Goal: Book appointment/travel/reservation

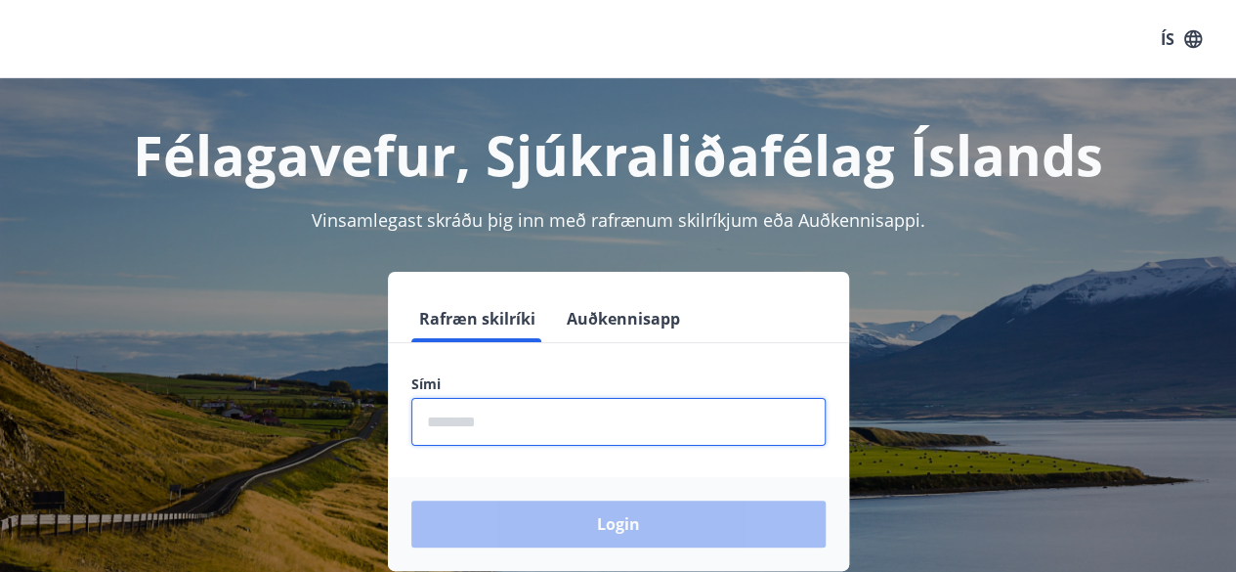
click at [489, 426] on input "phone" at bounding box center [618, 422] width 414 height 48
type input "********"
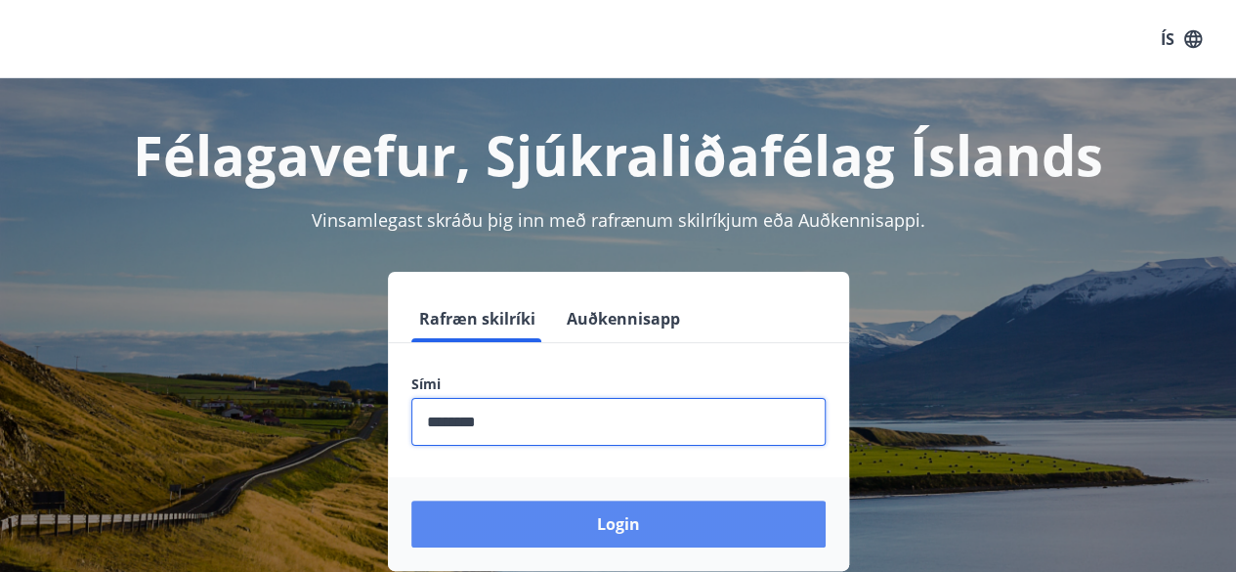
click at [600, 523] on button "Login" at bounding box center [618, 523] width 414 height 47
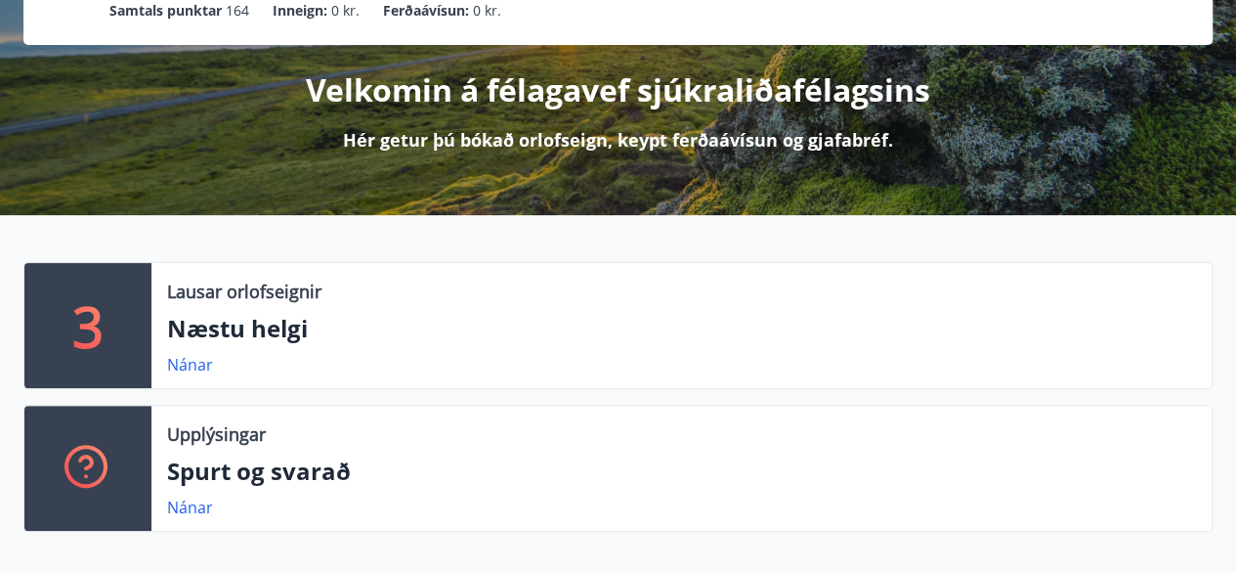
scroll to position [200, 0]
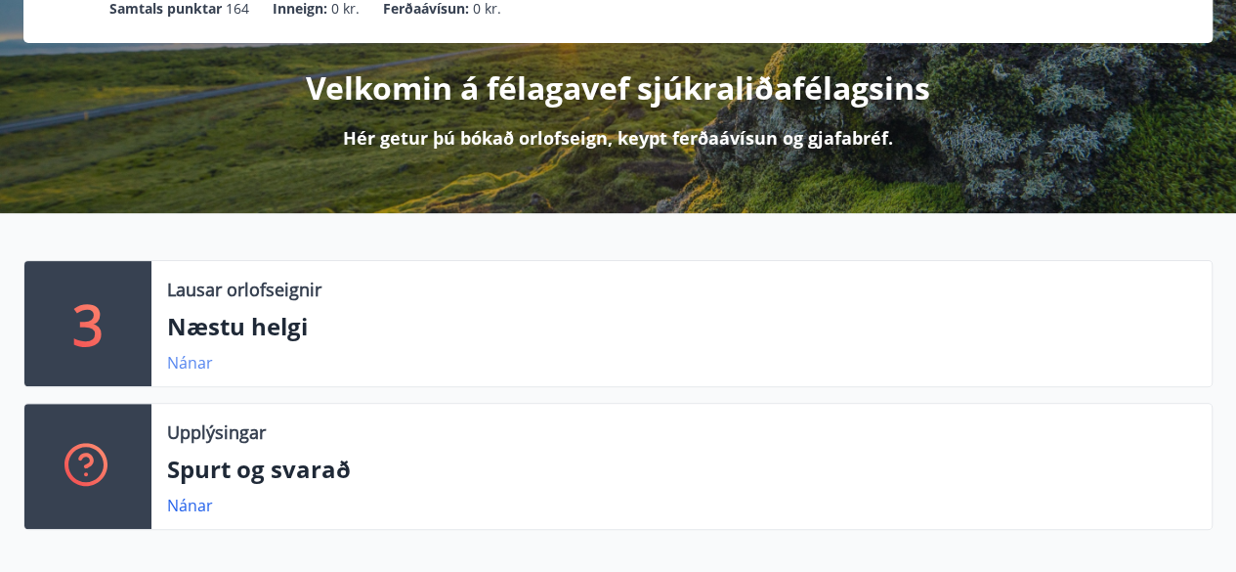
click at [193, 366] on link "Nánar" at bounding box center [190, 362] width 46 height 21
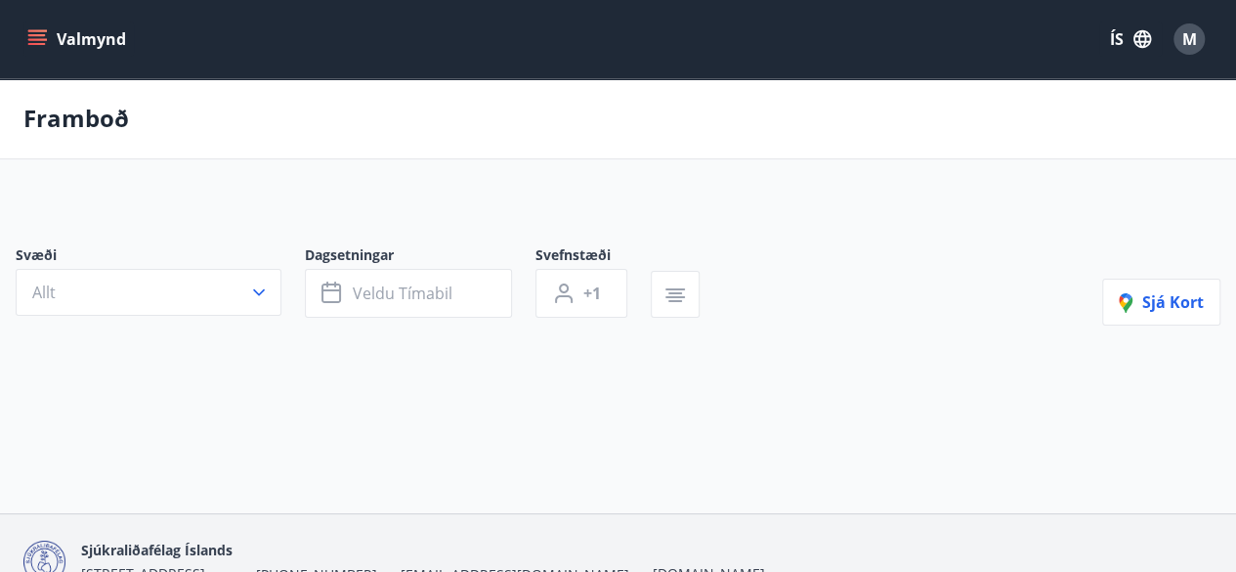
type input "*"
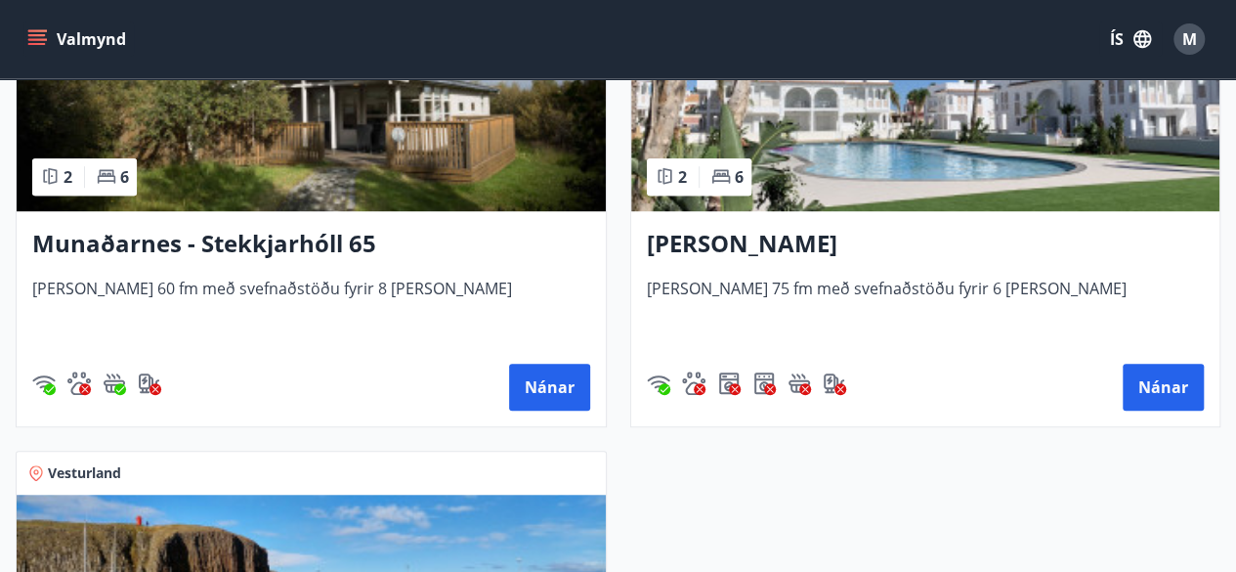
scroll to position [550, 0]
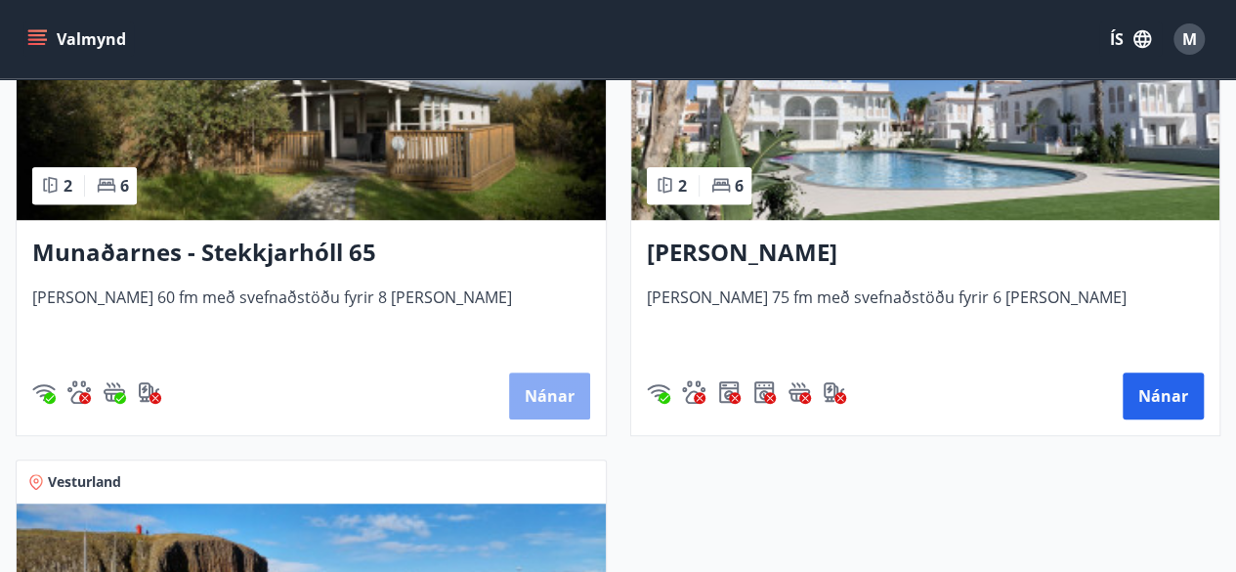
click at [549, 398] on button "Nánar" at bounding box center [549, 395] width 81 height 47
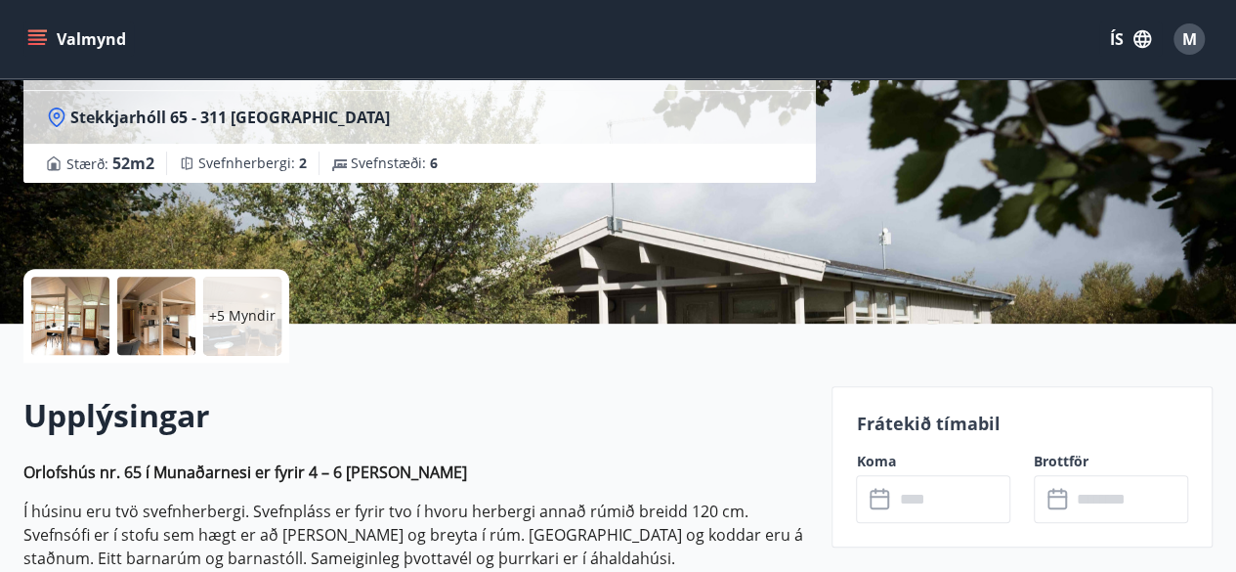
scroll to position [267, 0]
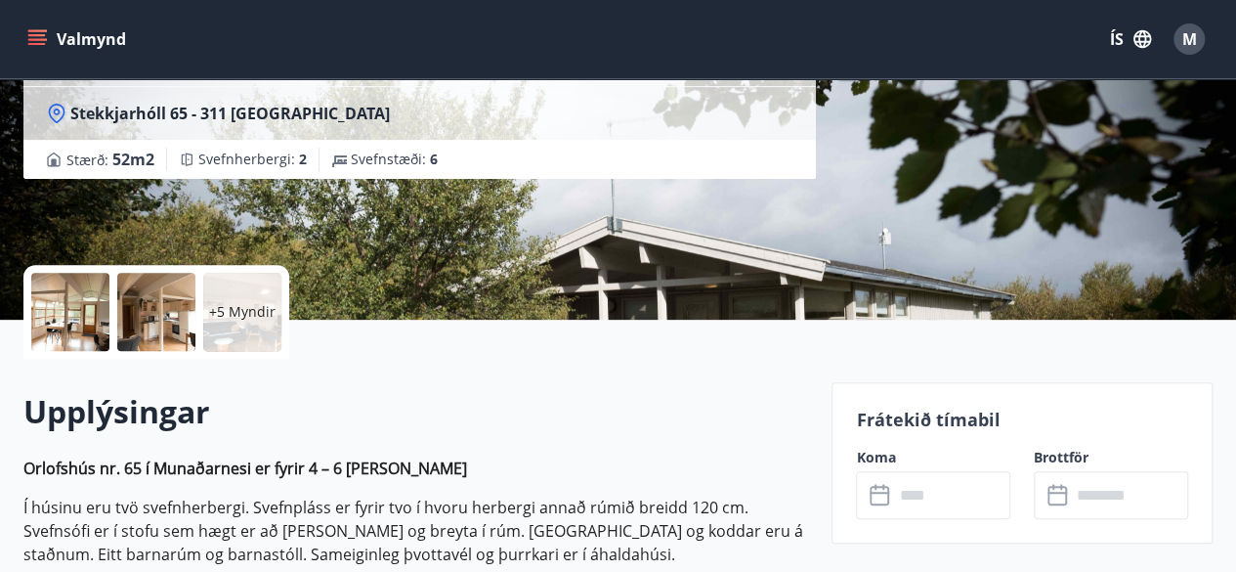
click at [881, 497] on icon at bounding box center [880, 495] width 23 height 23
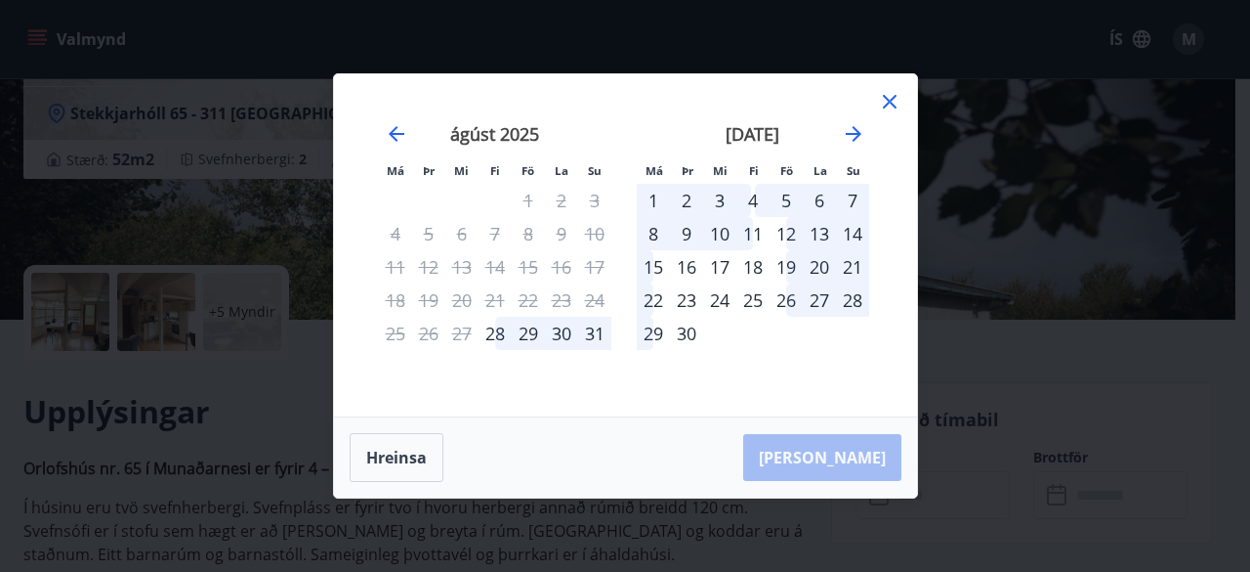
click at [529, 337] on div "29" at bounding box center [528, 333] width 33 height 33
click at [529, 331] on div "29" at bounding box center [528, 333] width 33 height 33
click at [885, 99] on icon at bounding box center [890, 102] width 14 height 14
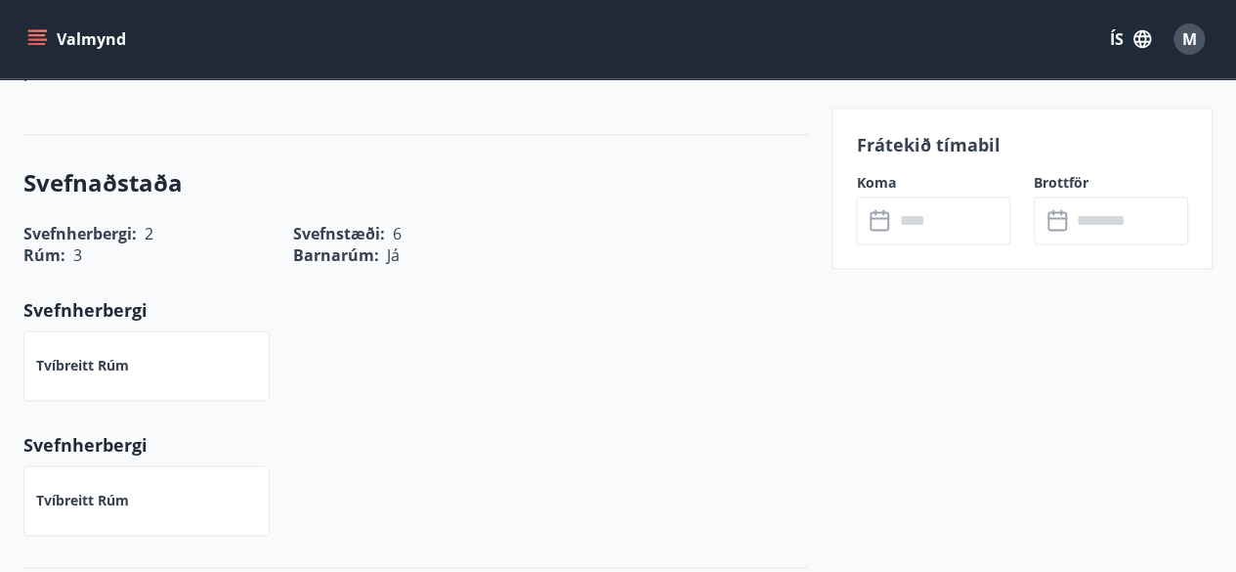
scroll to position [1176, 0]
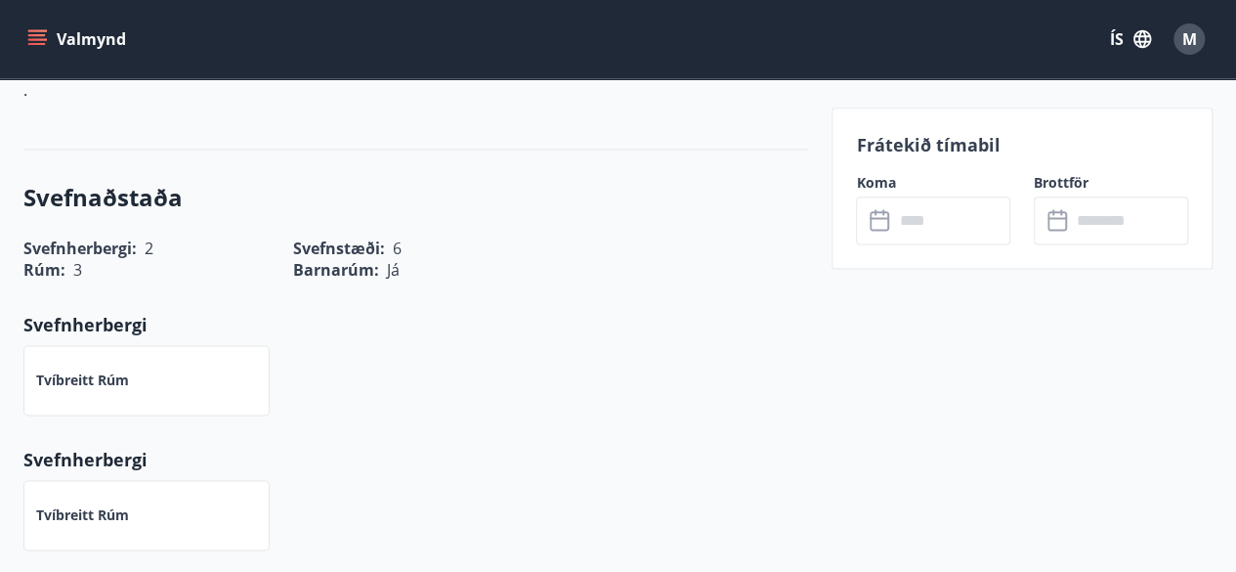
click at [904, 228] on input "text" at bounding box center [951, 220] width 117 height 48
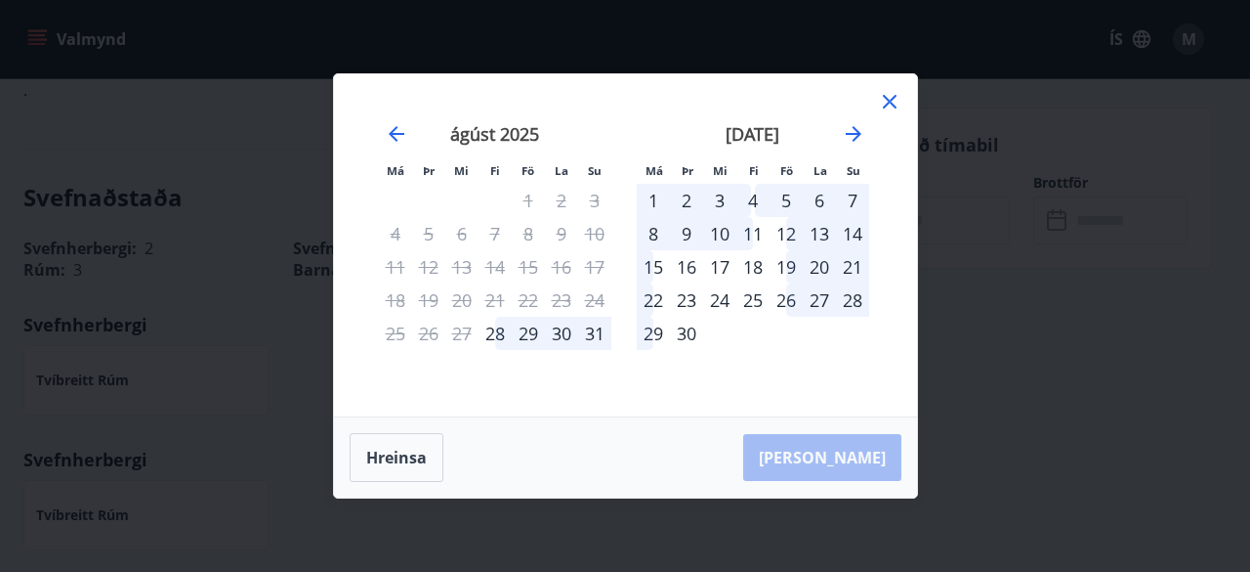
click at [530, 336] on div "29" at bounding box center [528, 333] width 33 height 33
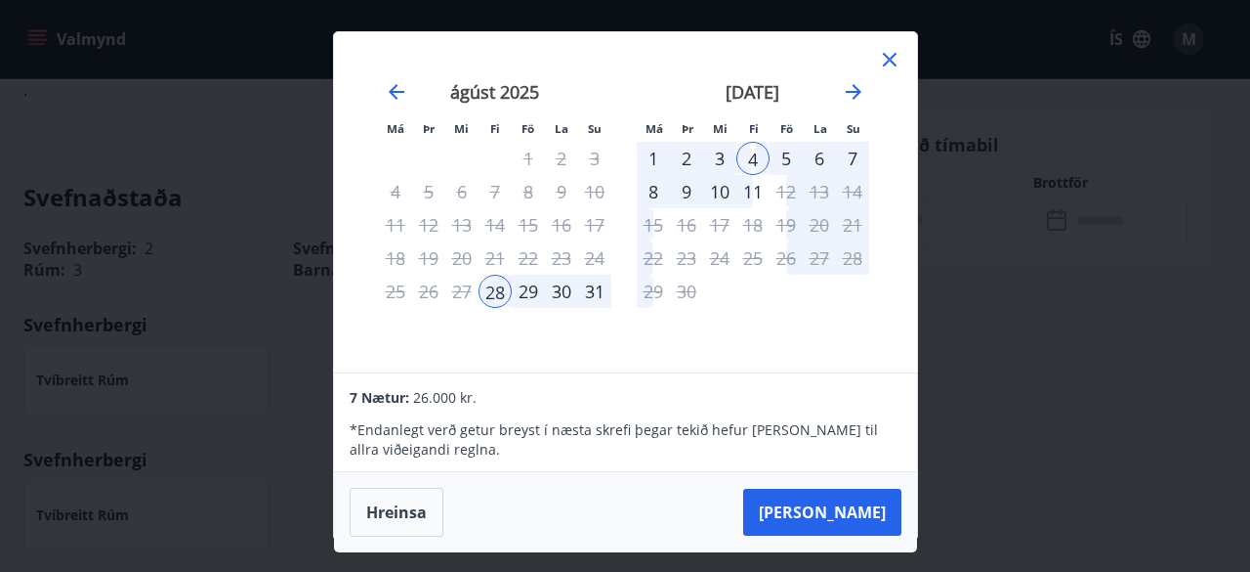
click at [566, 294] on div "30" at bounding box center [561, 291] width 33 height 33
click at [886, 58] on icon at bounding box center [889, 59] width 23 height 23
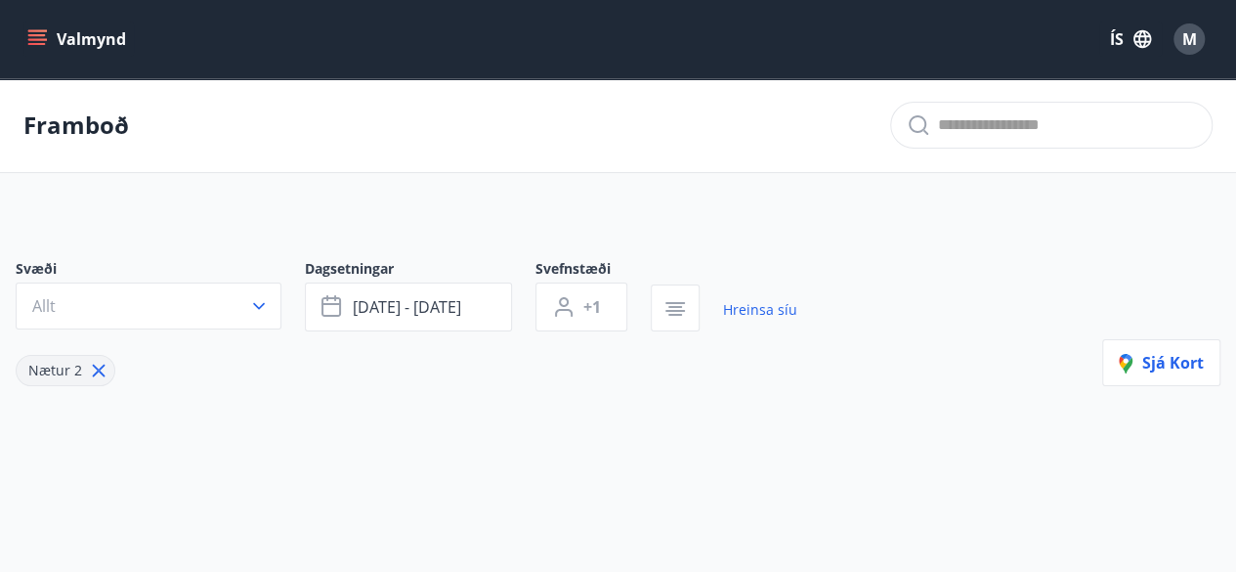
type input "*"
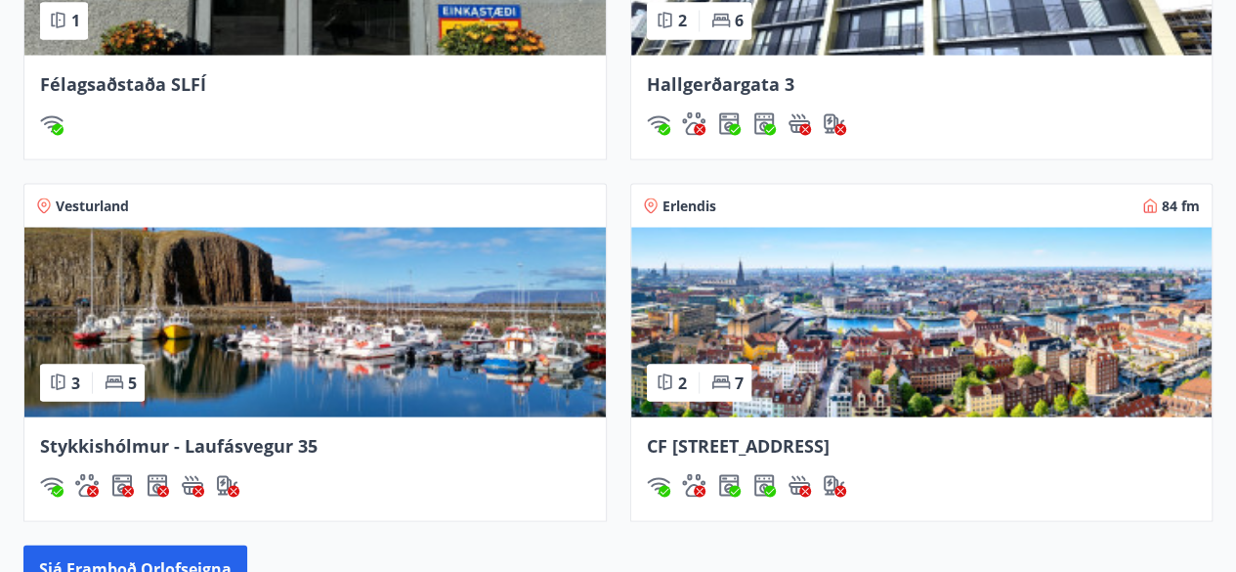
scroll to position [1760, 0]
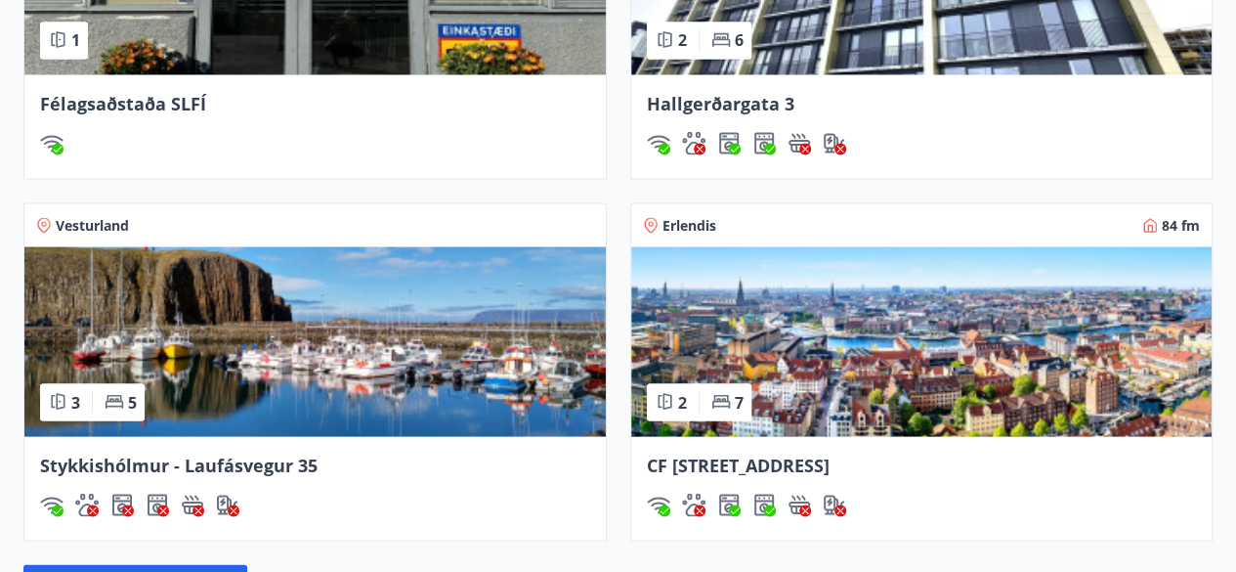
click at [193, 278] on img at bounding box center [314, 341] width 581 height 190
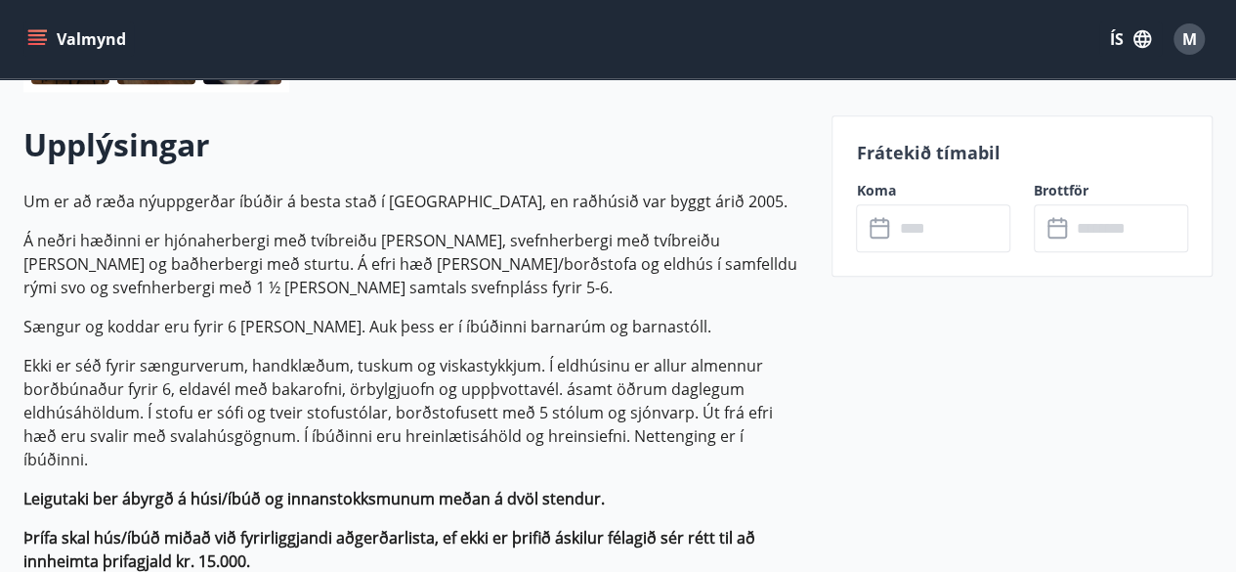
scroll to position [534, 0]
click at [900, 225] on input "text" at bounding box center [951, 227] width 117 height 48
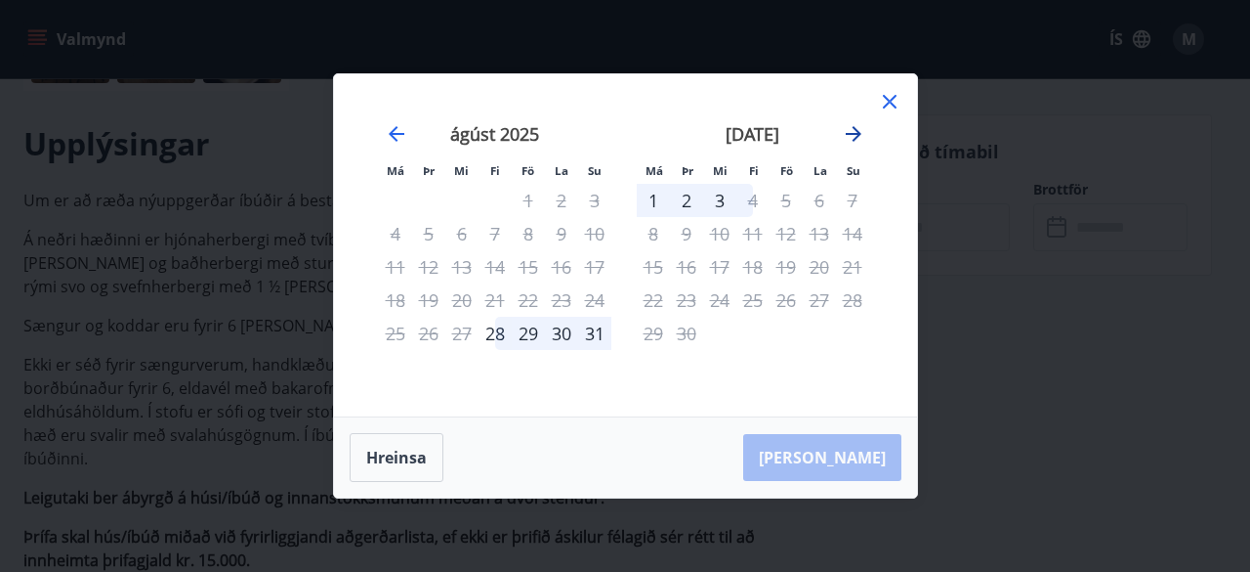
click at [853, 133] on icon "Move forward to switch to the next month." at bounding box center [853, 133] width 23 height 23
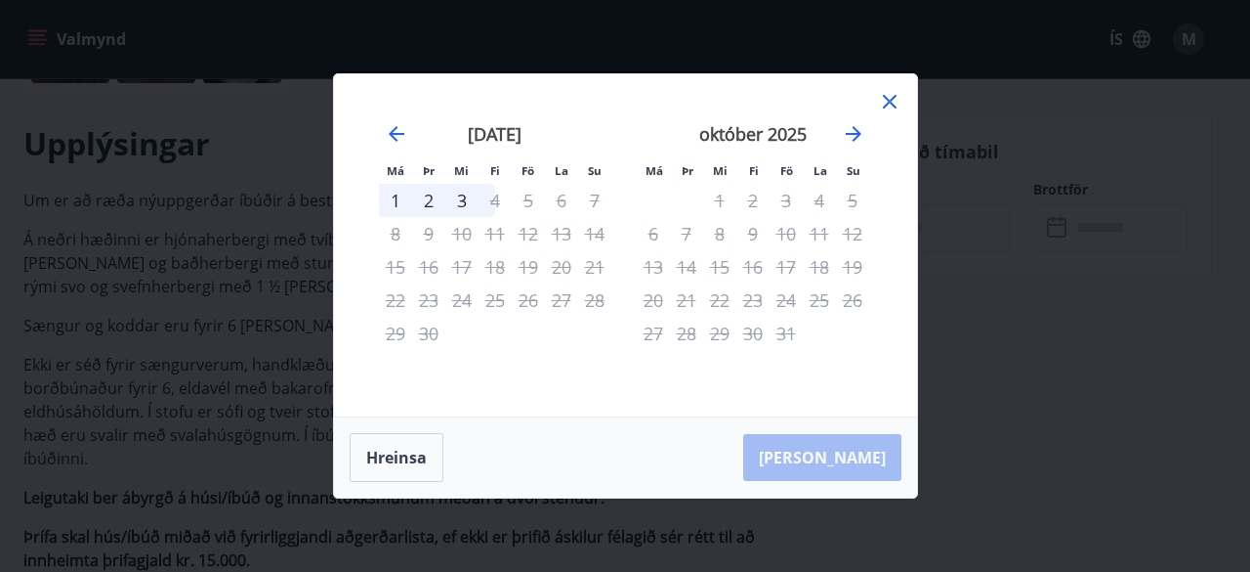
click at [887, 102] on icon at bounding box center [889, 101] width 23 height 23
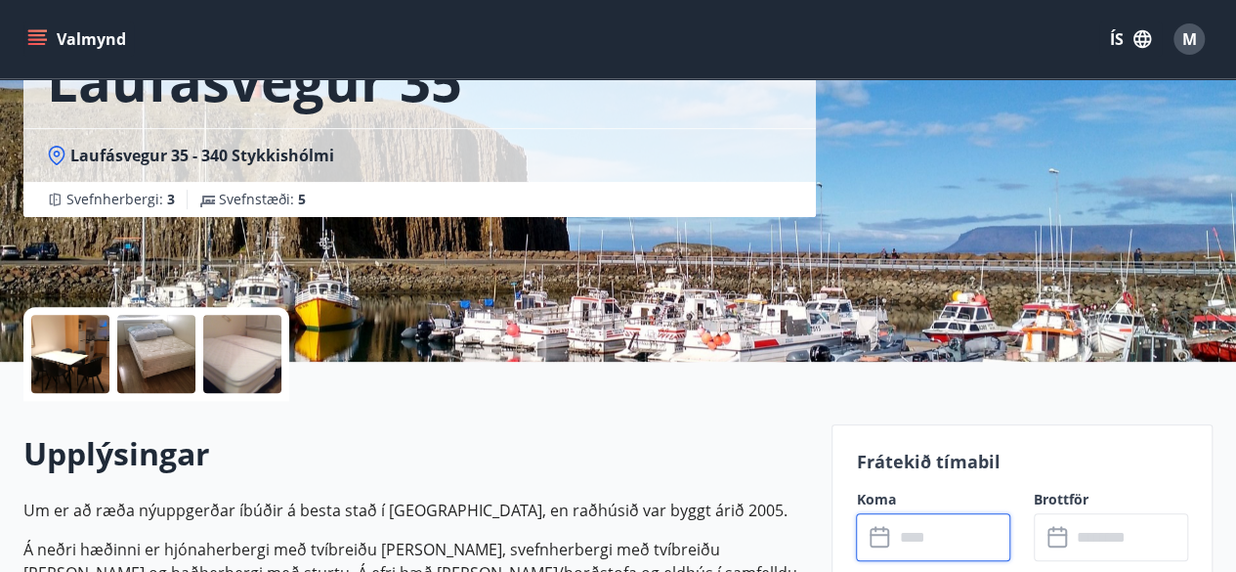
scroll to position [219, 0]
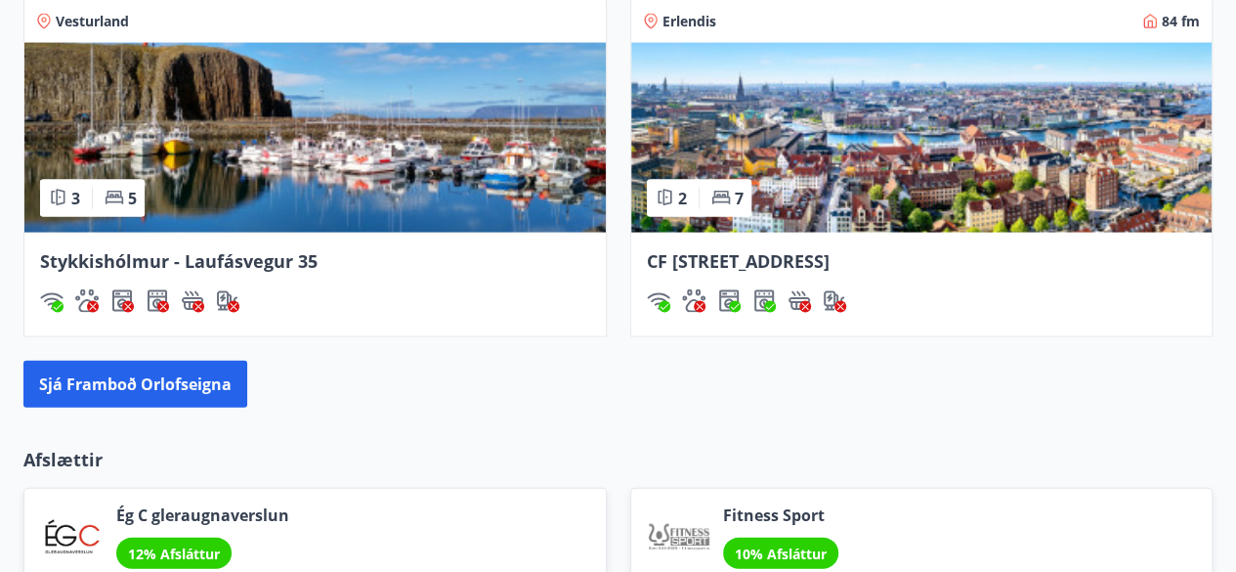
scroll to position [1962, 0]
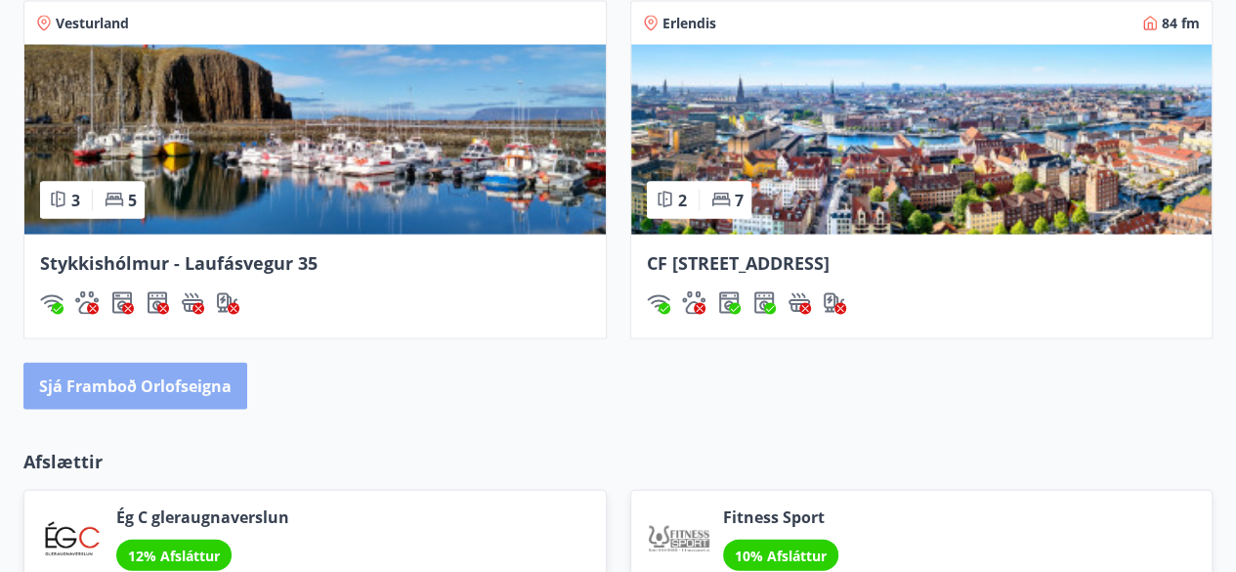
click at [147, 378] on button "Sjá framboð orlofseigna" at bounding box center [135, 385] width 224 height 47
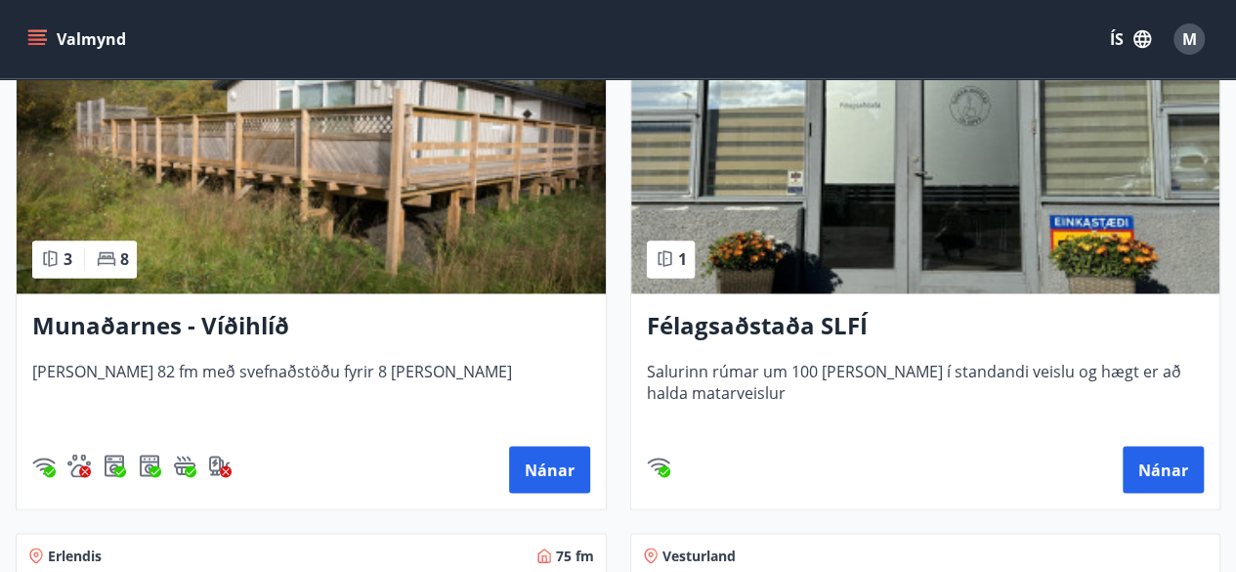
scroll to position [1497, 0]
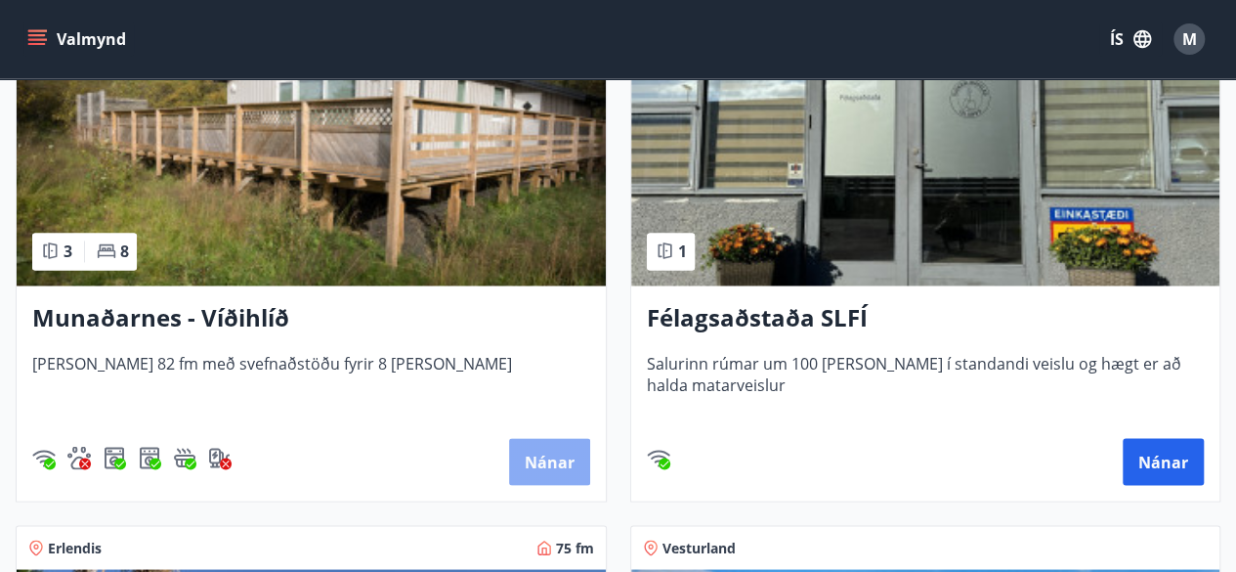
click at [547, 468] on button "Nánar" at bounding box center [549, 461] width 81 height 47
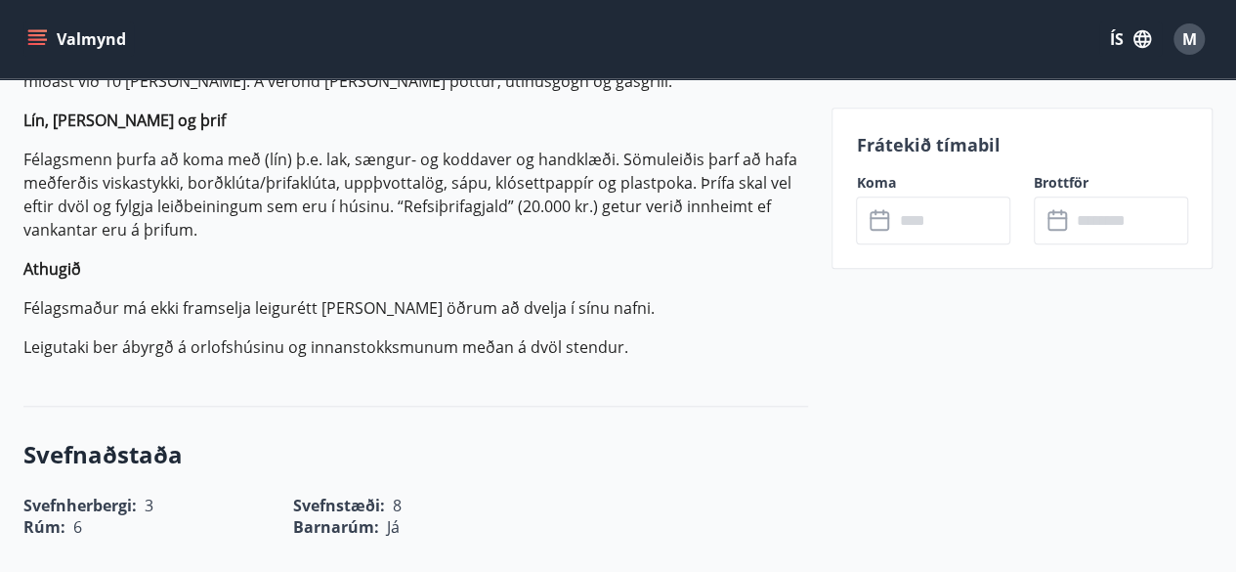
scroll to position [778, 0]
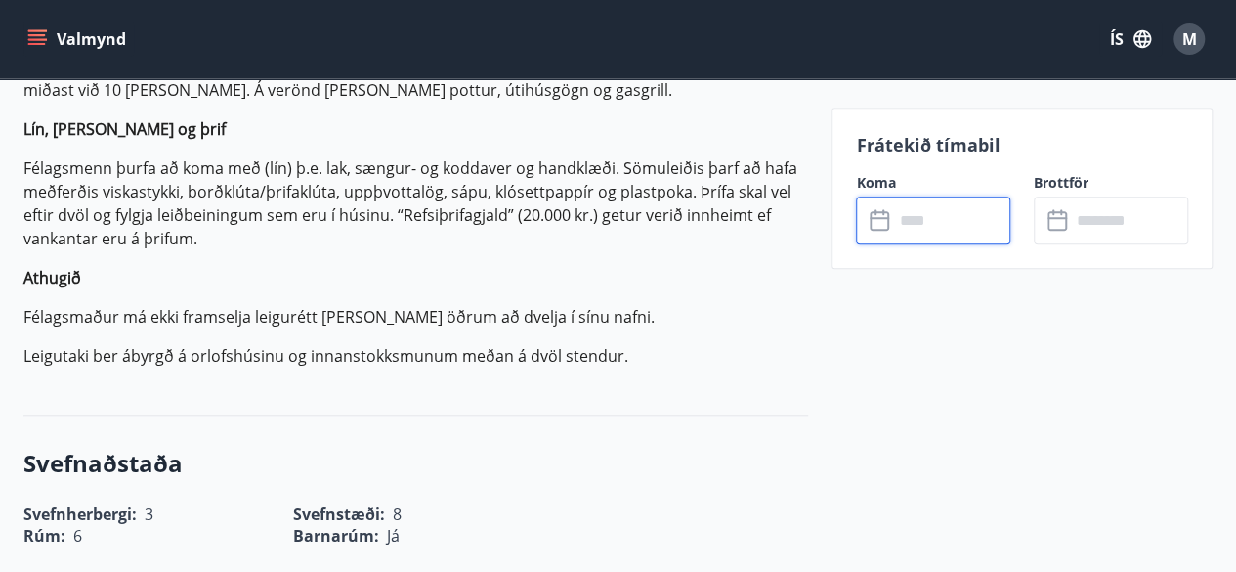
click at [895, 213] on input "text" at bounding box center [951, 220] width 117 height 48
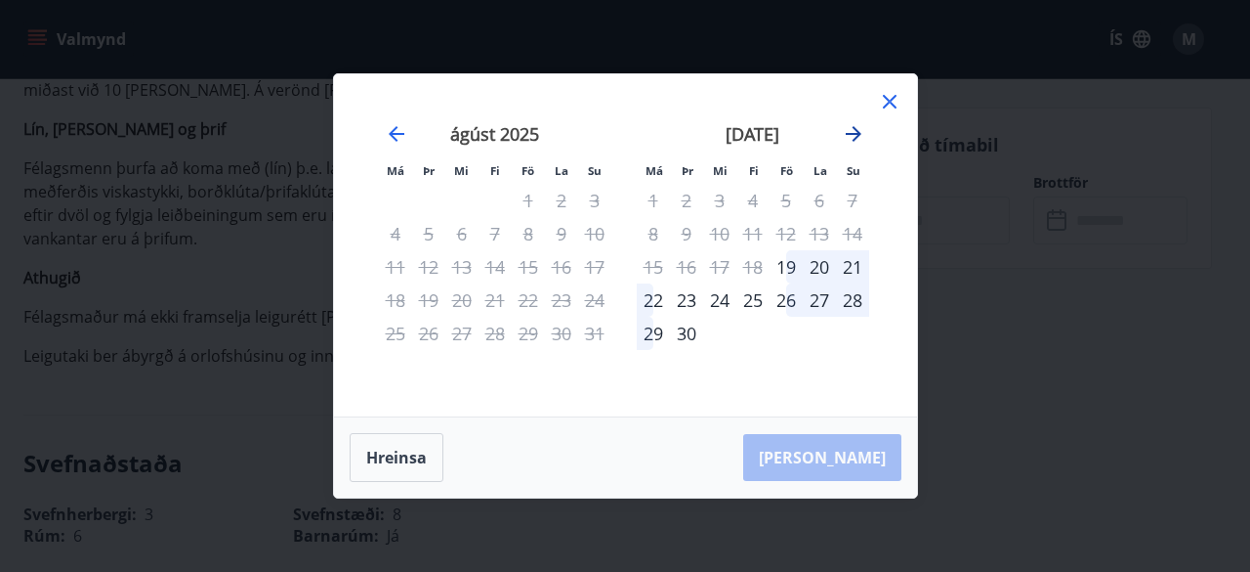
click at [850, 134] on icon "Move forward to switch to the next month." at bounding box center [854, 134] width 16 height 16
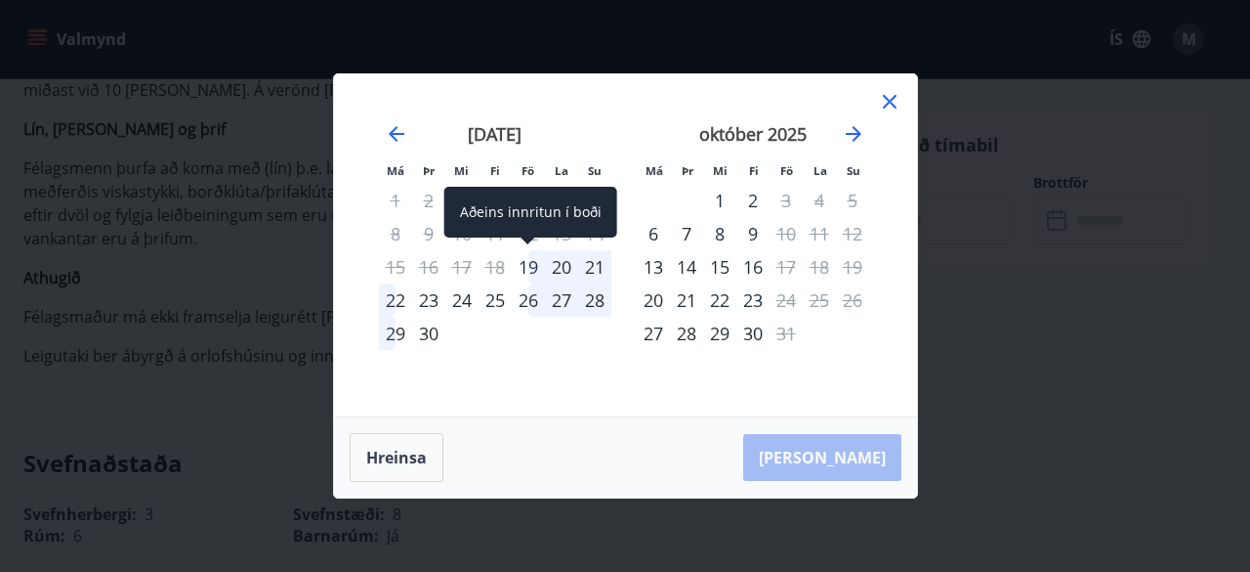
click at [529, 269] on div "19" at bounding box center [528, 266] width 33 height 33
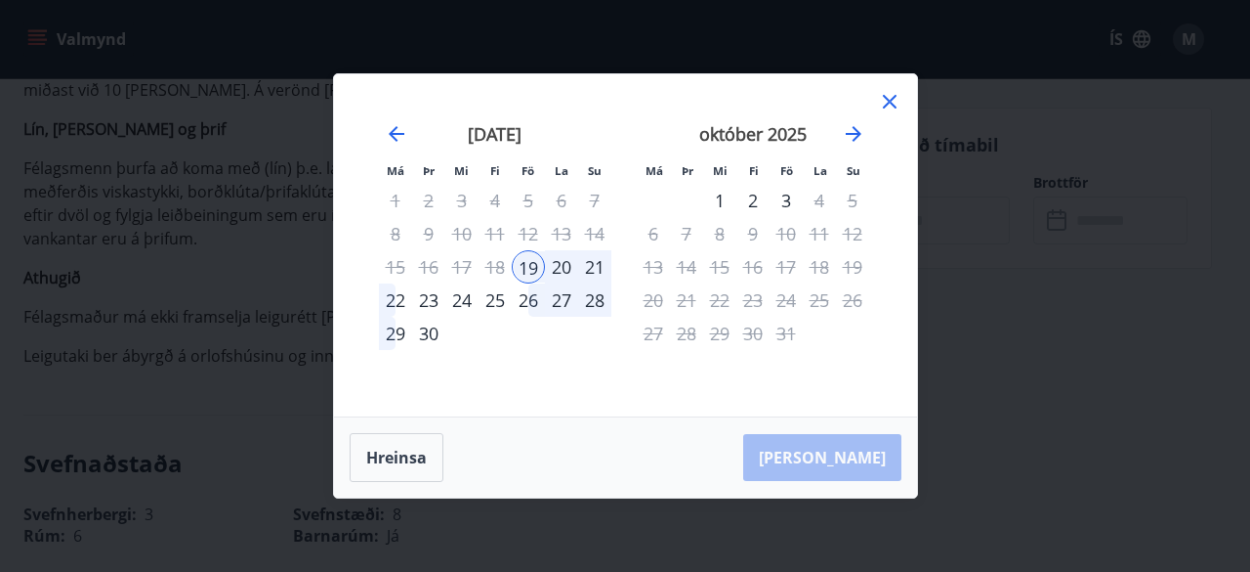
click at [592, 265] on div "21" at bounding box center [594, 266] width 33 height 33
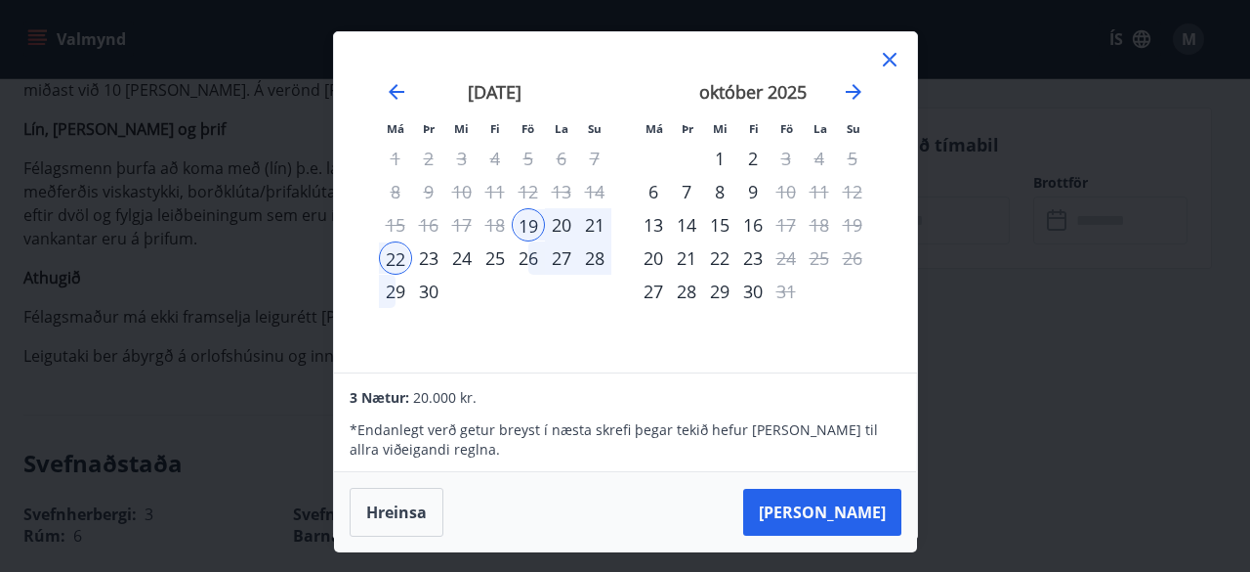
click at [890, 58] on icon at bounding box center [890, 60] width 14 height 14
